Goal: Browse casually

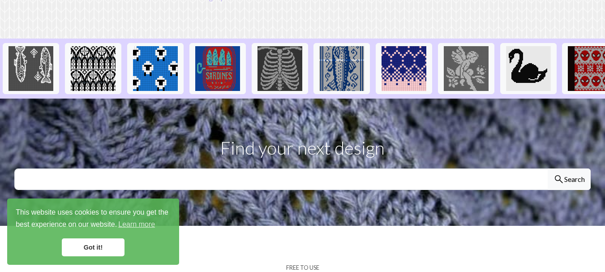
scroll to position [192, 0]
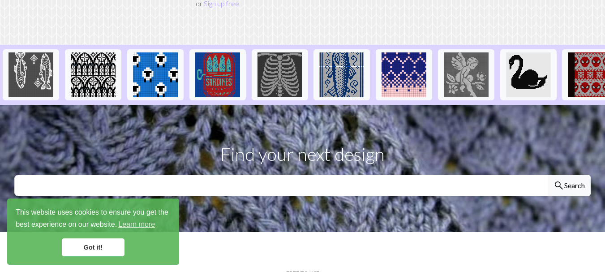
drag, startPoint x: 610, startPoint y: 33, endPoint x: 611, endPoint y: 85, distance: 51.5
click at [157, 59] on img at bounding box center [155, 74] width 45 height 45
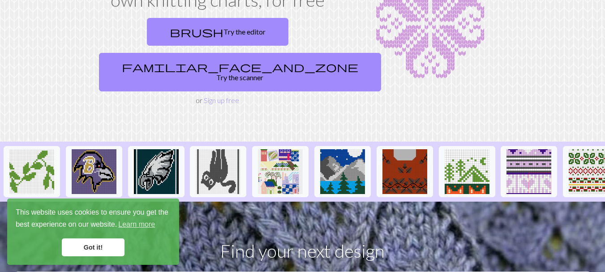
scroll to position [0, 949]
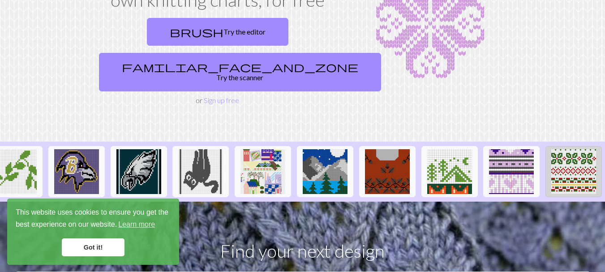
click at [568, 149] on img at bounding box center [573, 171] width 45 height 45
